Goal: Task Accomplishment & Management: Manage account settings

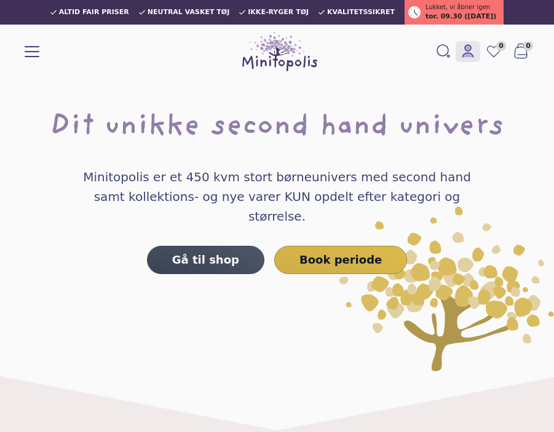
click at [470, 45] on icon at bounding box center [468, 51] width 15 height 15
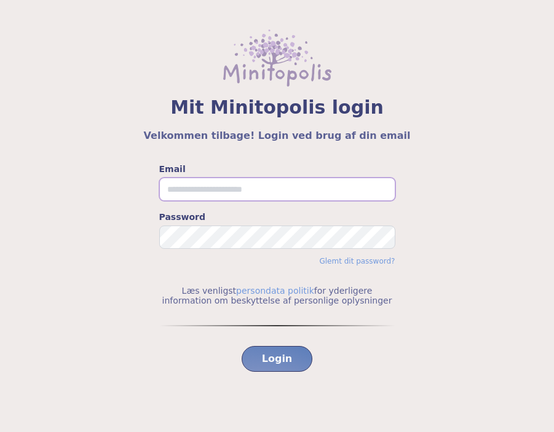
click at [199, 195] on input "Email" at bounding box center [277, 189] width 236 height 23
type input "**********"
click at [228, 193] on input "**********" at bounding box center [277, 189] width 236 height 23
